Goal: Task Accomplishment & Management: Manage account settings

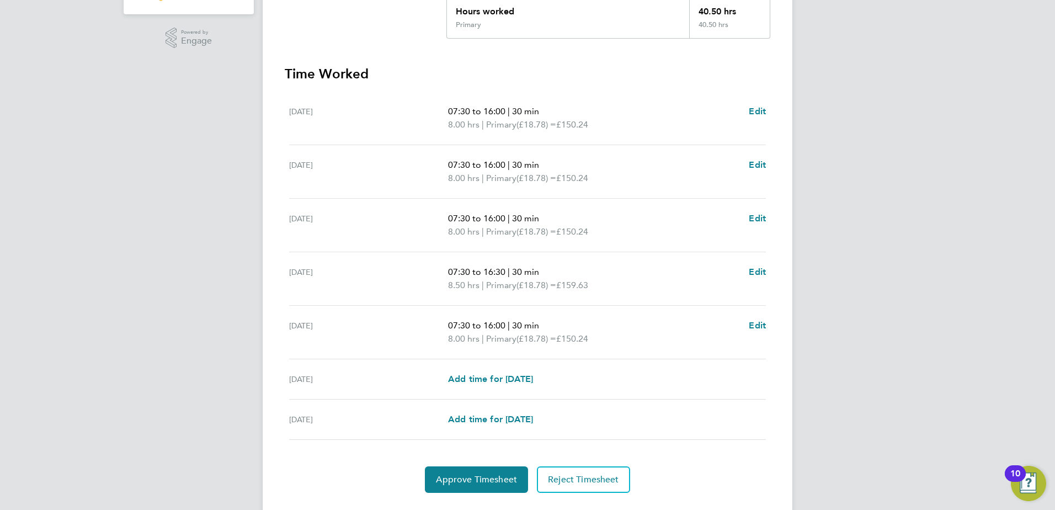
scroll to position [287, 0]
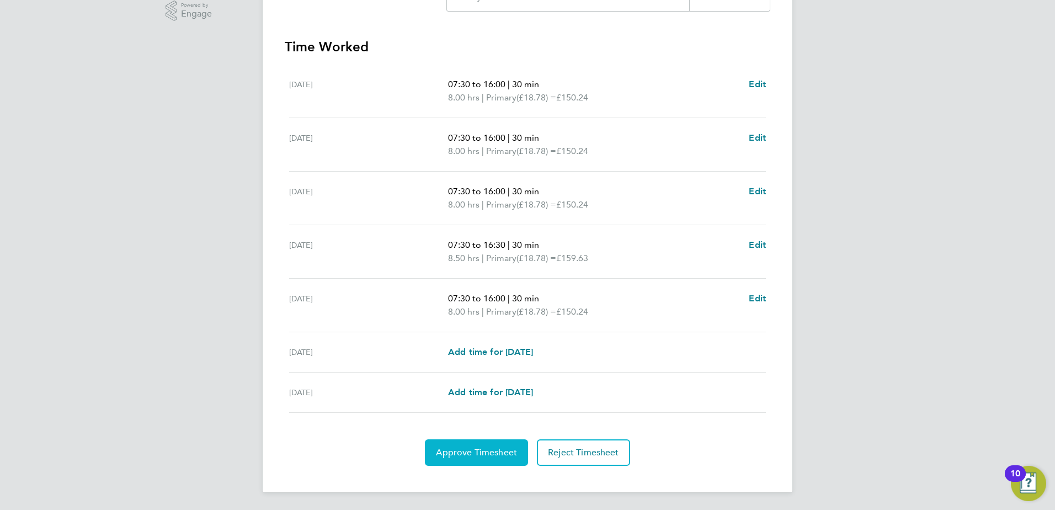
click at [456, 452] on span "Approve Timesheet" at bounding box center [476, 452] width 81 height 11
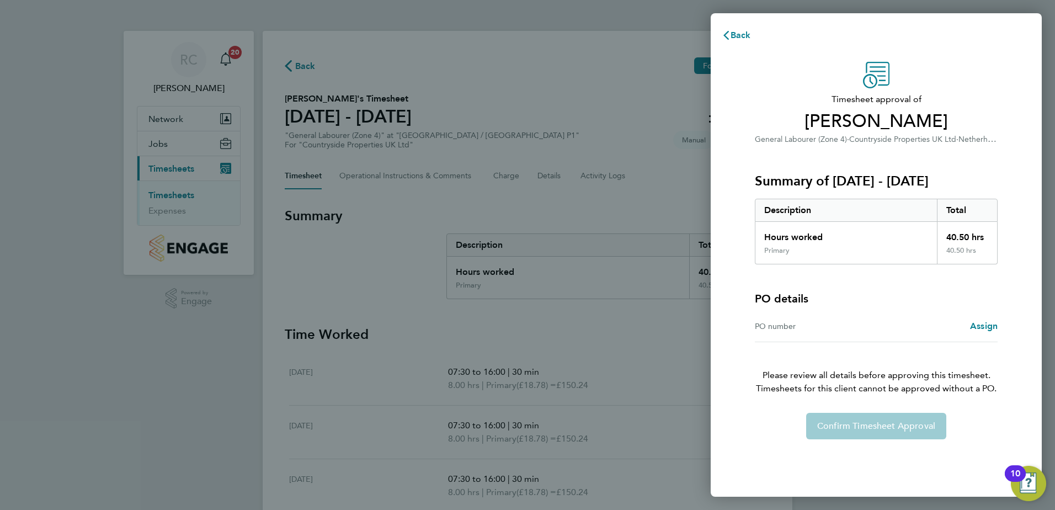
click at [894, 431] on div "Confirm Timesheet Approval" at bounding box center [876, 426] width 269 height 26
click at [733, 35] on span "Back" at bounding box center [740, 35] width 20 height 10
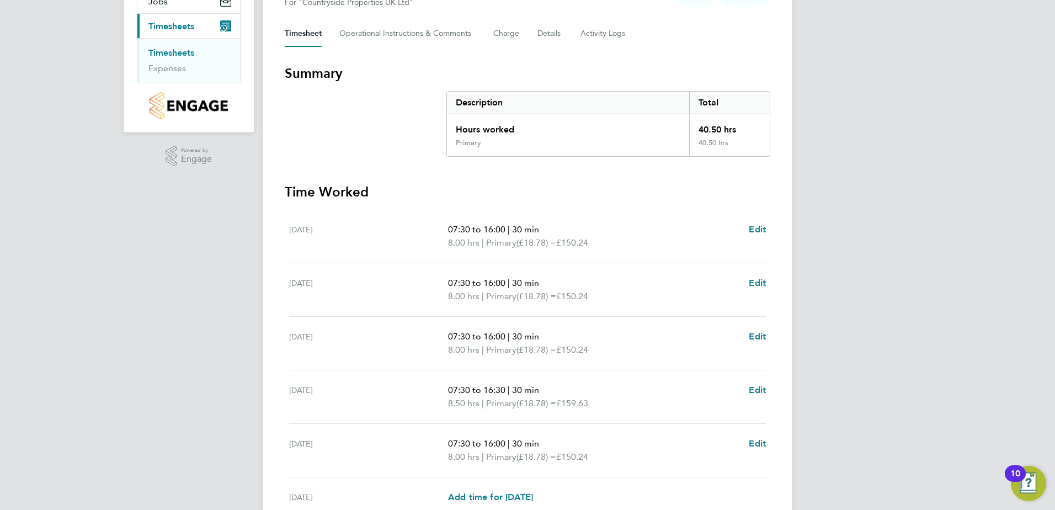
scroll to position [287, 0]
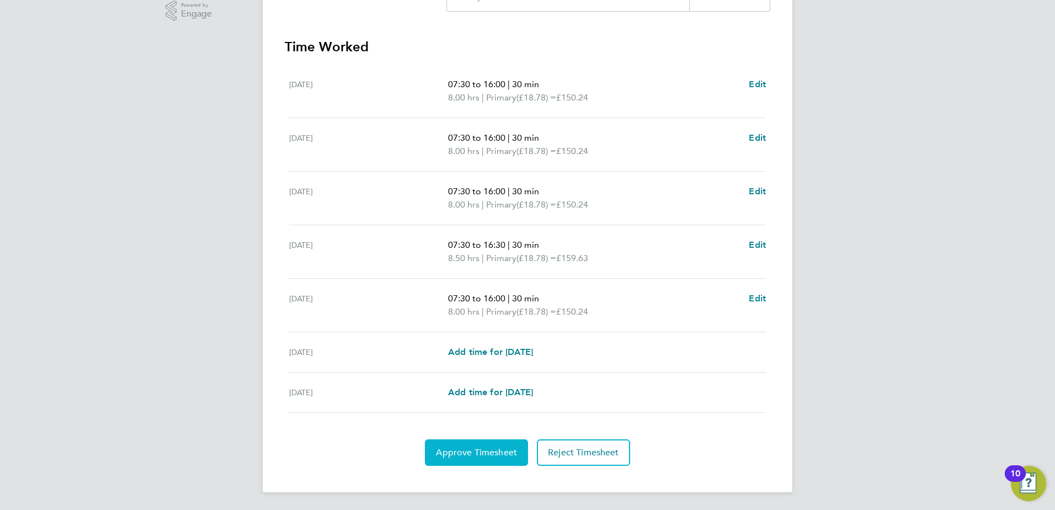
click at [486, 452] on span "Approve Timesheet" at bounding box center [476, 452] width 81 height 11
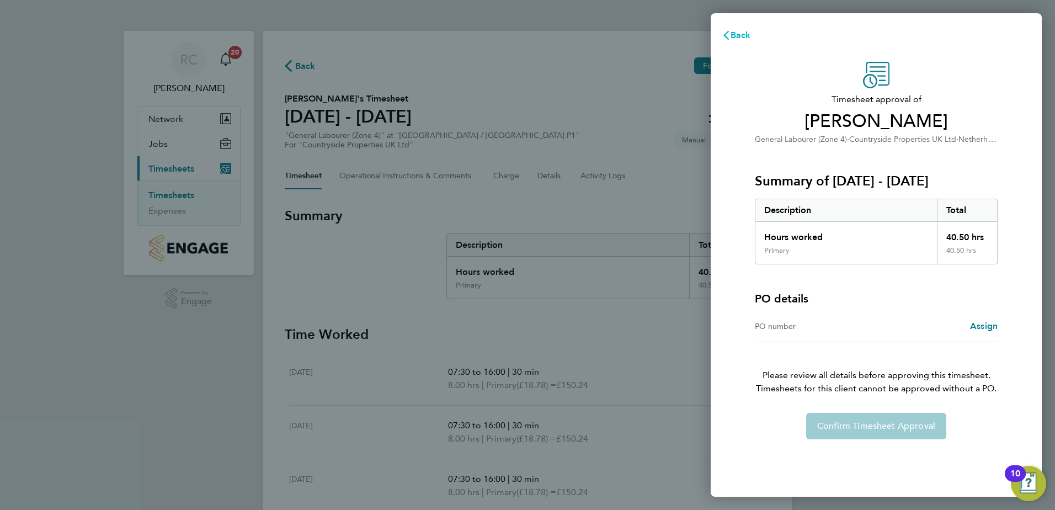
click at [742, 36] on span "Back" at bounding box center [740, 35] width 20 height 10
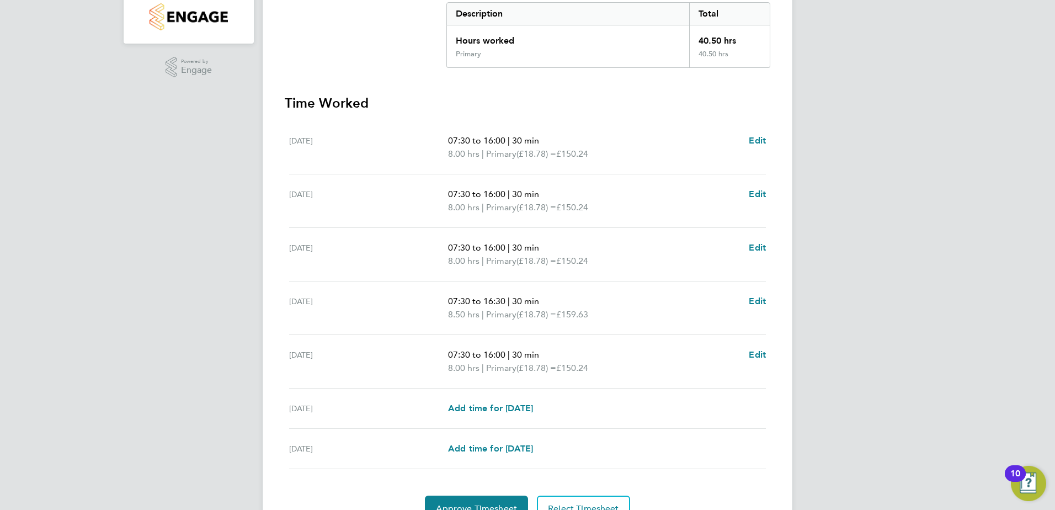
scroll to position [287, 0]
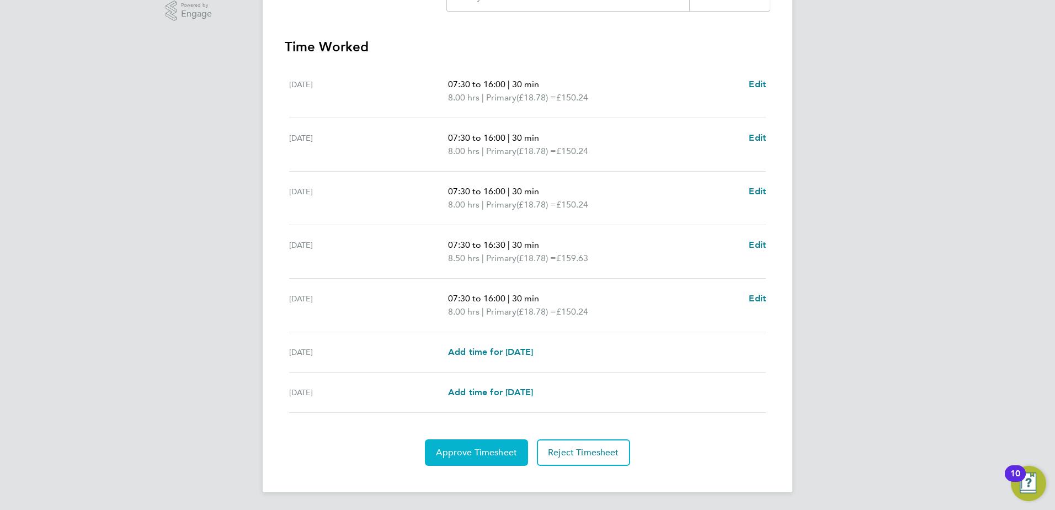
click at [497, 449] on span "Approve Timesheet" at bounding box center [476, 452] width 81 height 11
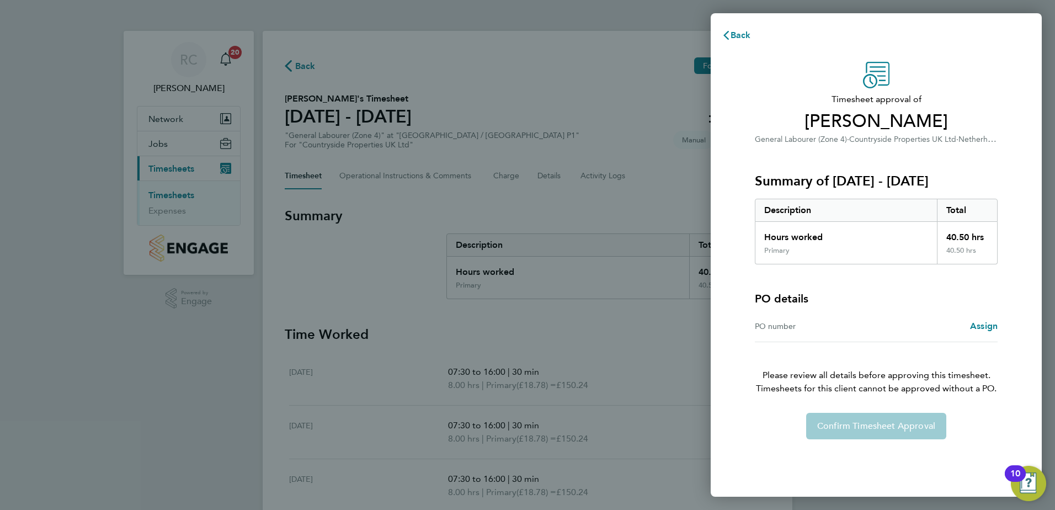
click at [856, 430] on div "Confirm Timesheet Approval" at bounding box center [876, 426] width 269 height 26
click at [737, 35] on span "Back" at bounding box center [740, 35] width 20 height 10
